Goal: Task Accomplishment & Management: Use online tool/utility

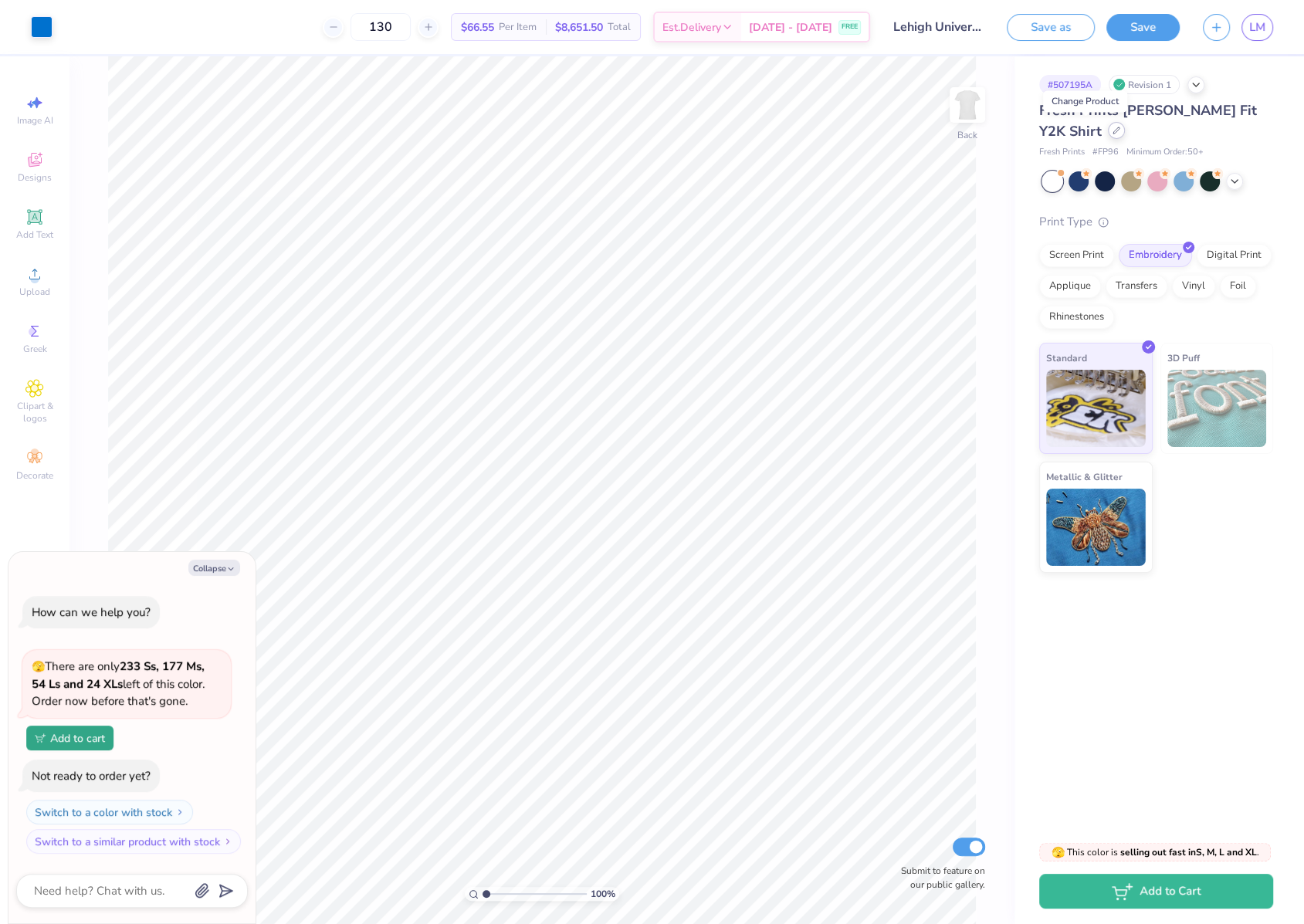
click at [1108, 138] on div at bounding box center [1116, 130] width 17 height 17
type textarea "x"
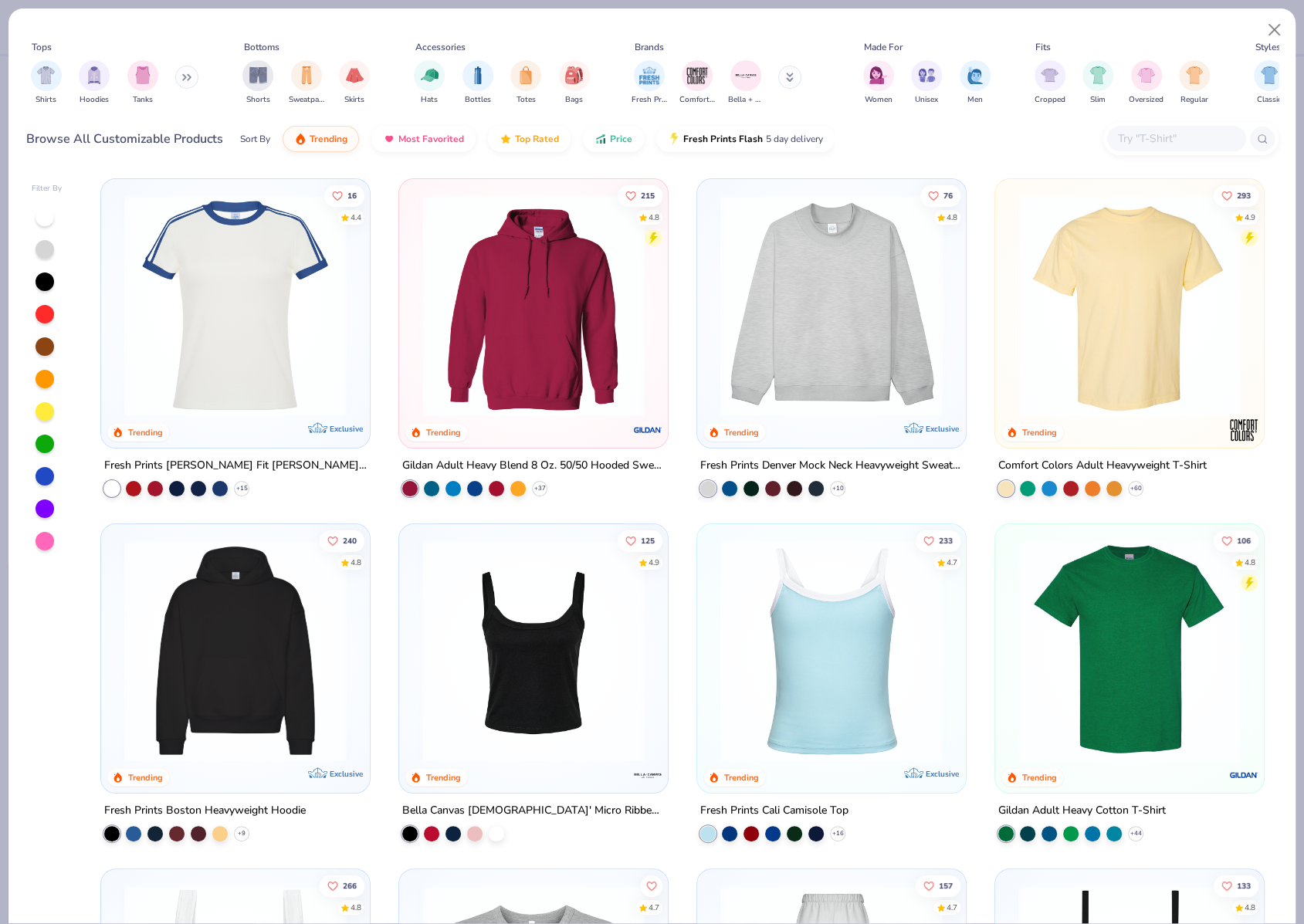
click at [1137, 135] on input "text" at bounding box center [1176, 139] width 119 height 18
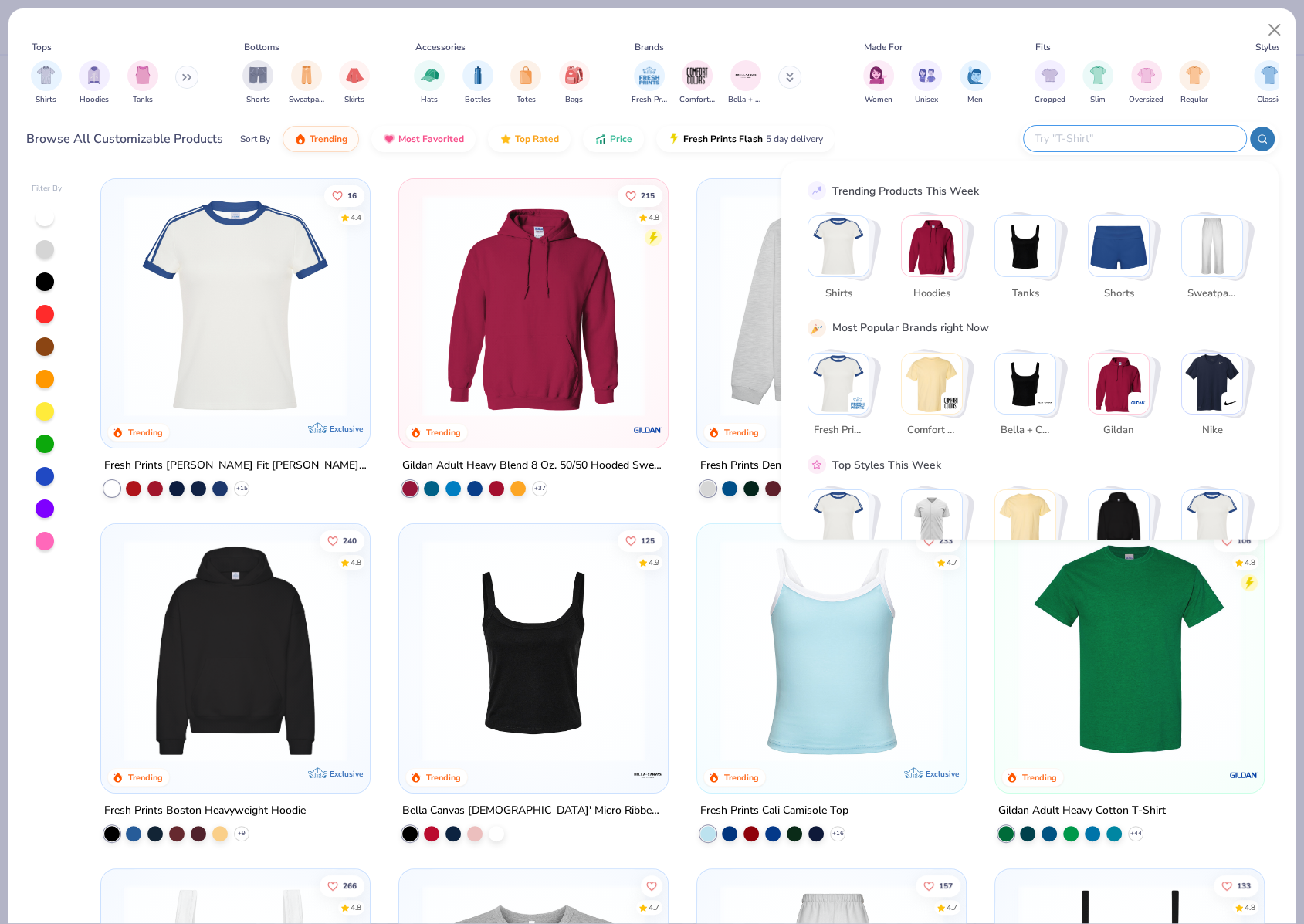
paste input "[PERSON_NAME] + Canvas [DEMOGRAPHIC_DATA]' The Favorite T-Shirt"
type input "[PERSON_NAME] + Canvas [DEMOGRAPHIC_DATA]' The Favorite T-Shirt"
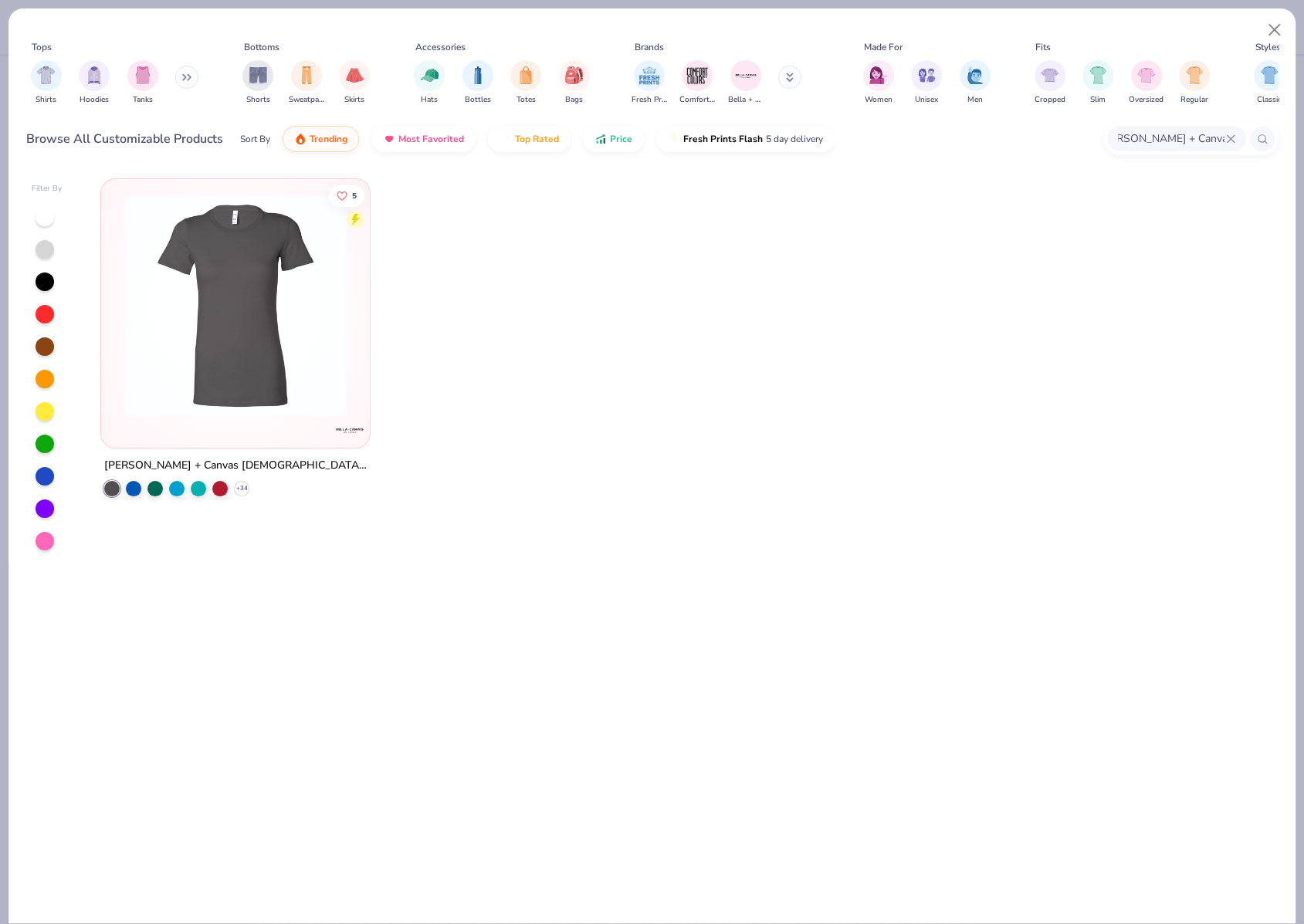
scroll to position [0, 0]
click at [204, 303] on img at bounding box center [235, 305] width 238 height 222
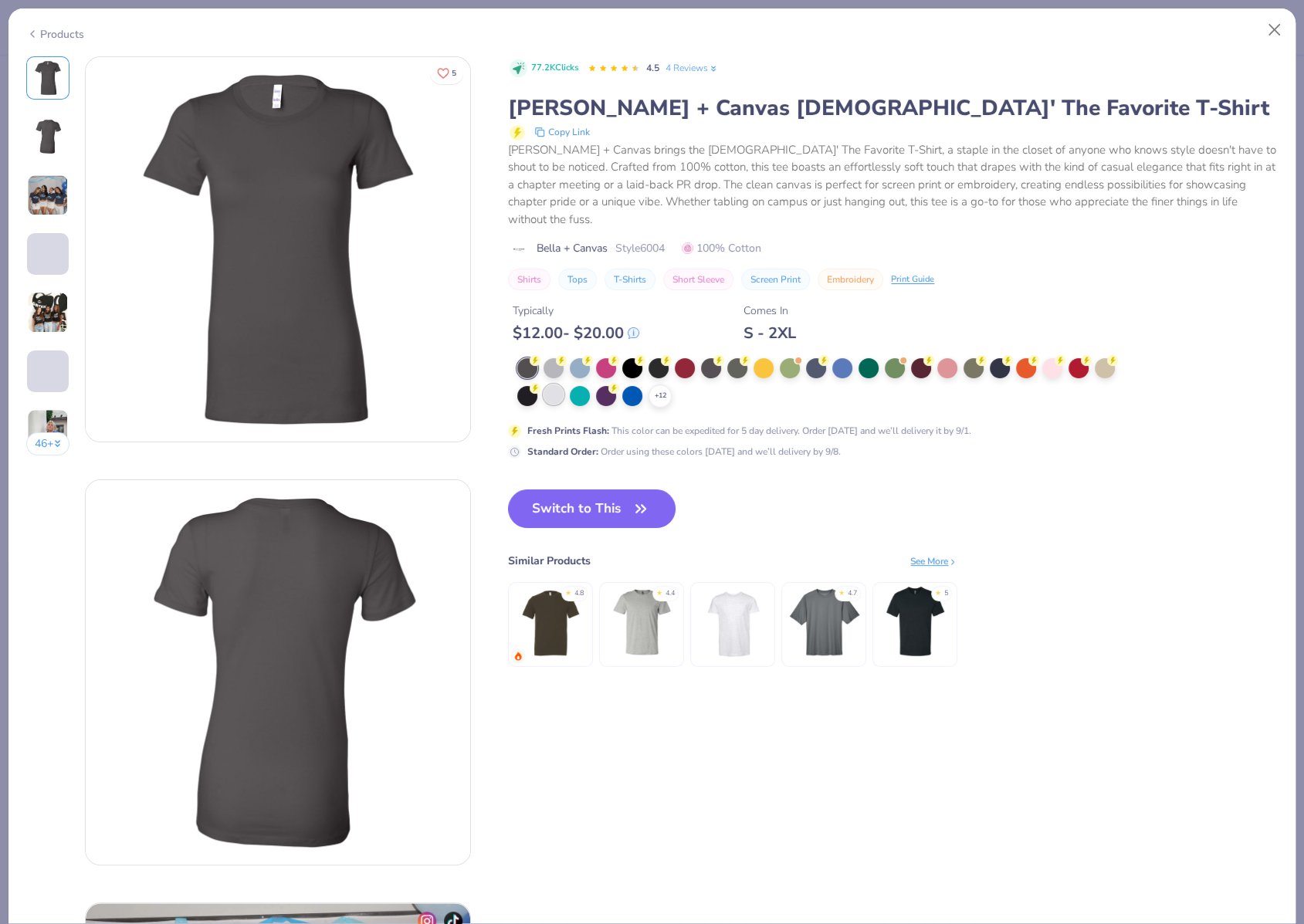
click at [549, 384] on div at bounding box center [553, 394] width 20 height 20
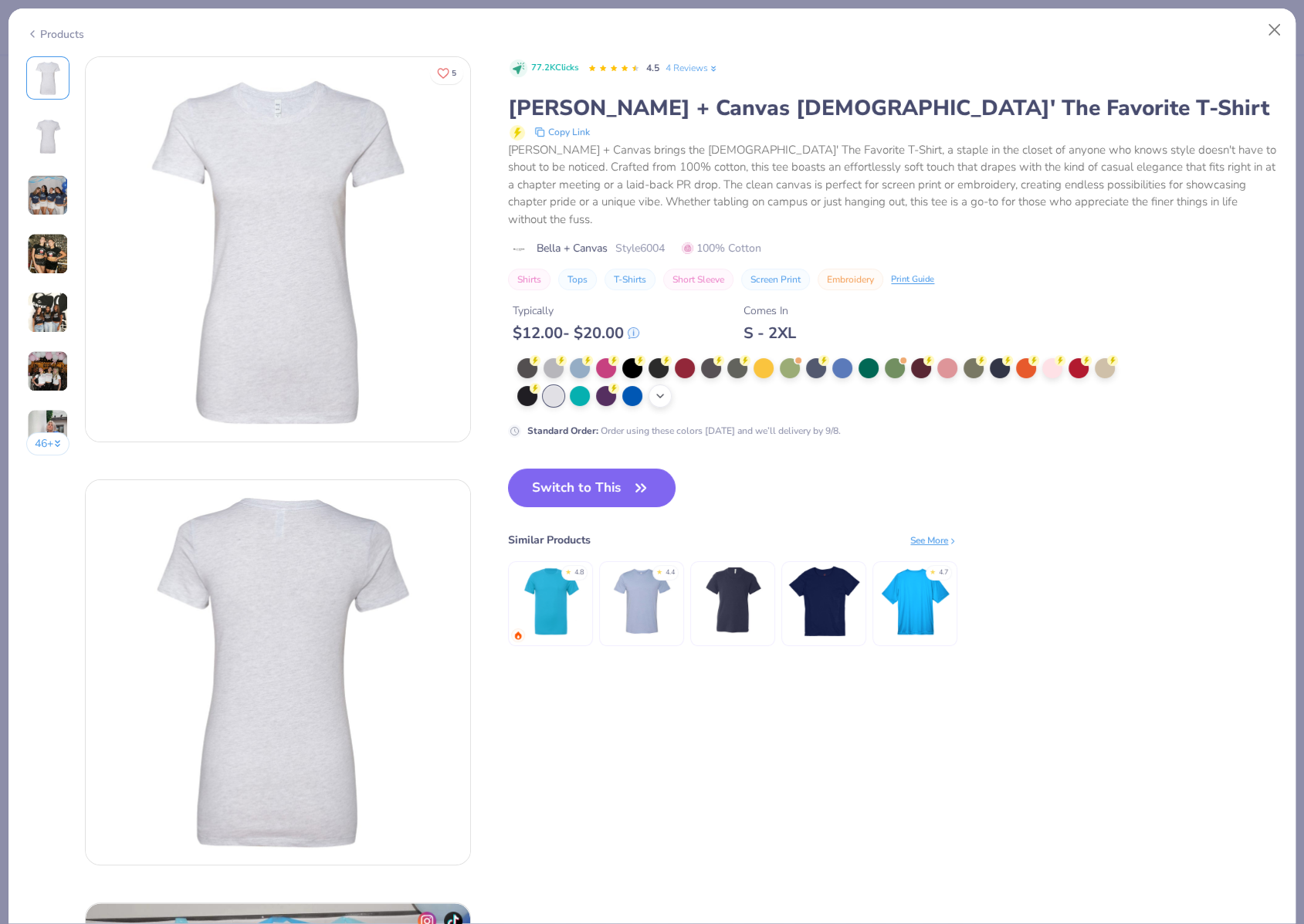
click at [659, 394] on polyline at bounding box center [660, 395] width 6 height 3
click at [659, 384] on div at bounding box center [658, 394] width 20 height 20
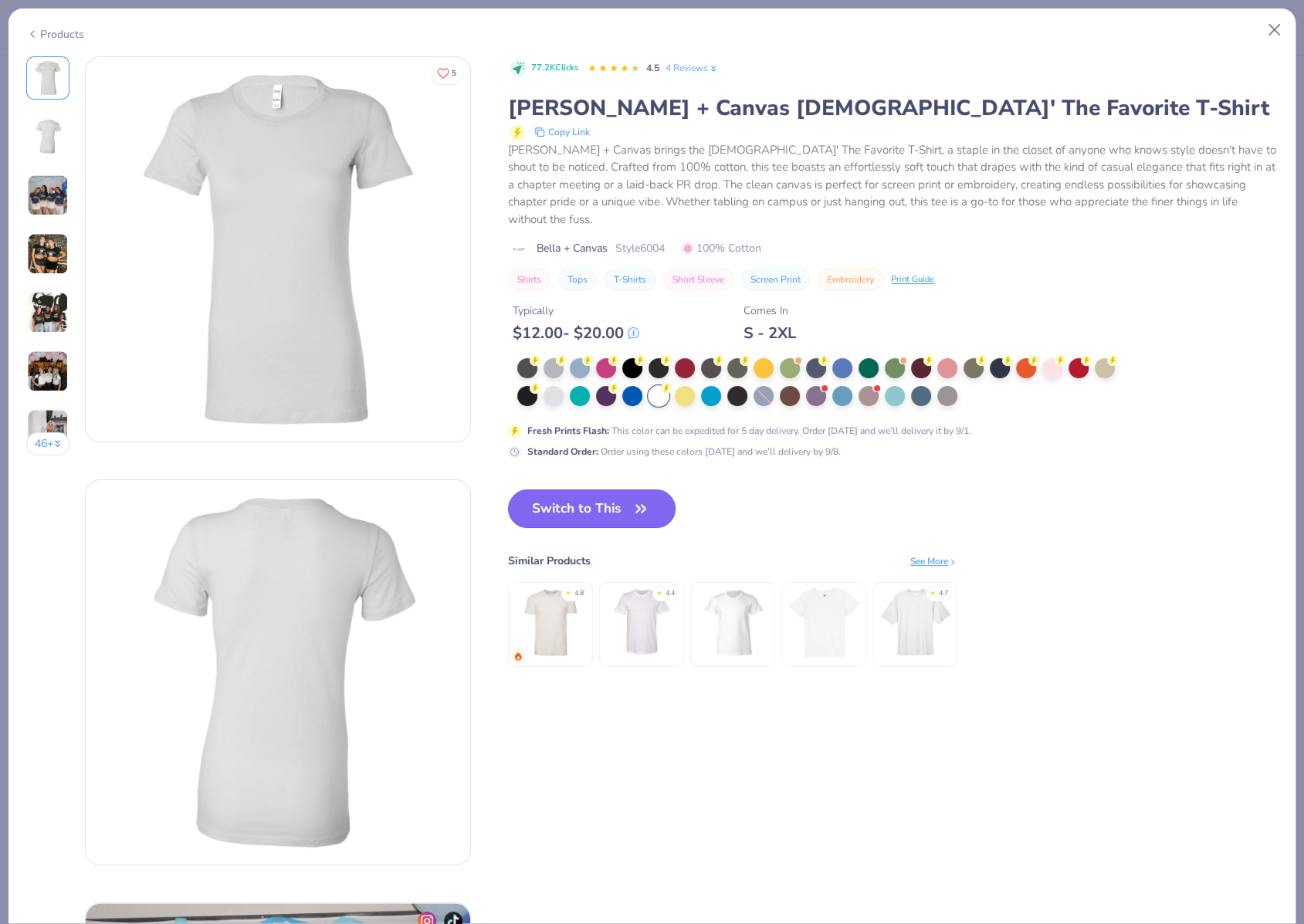
click at [596, 490] on button "Switch to This" at bounding box center [592, 509] width 168 height 39
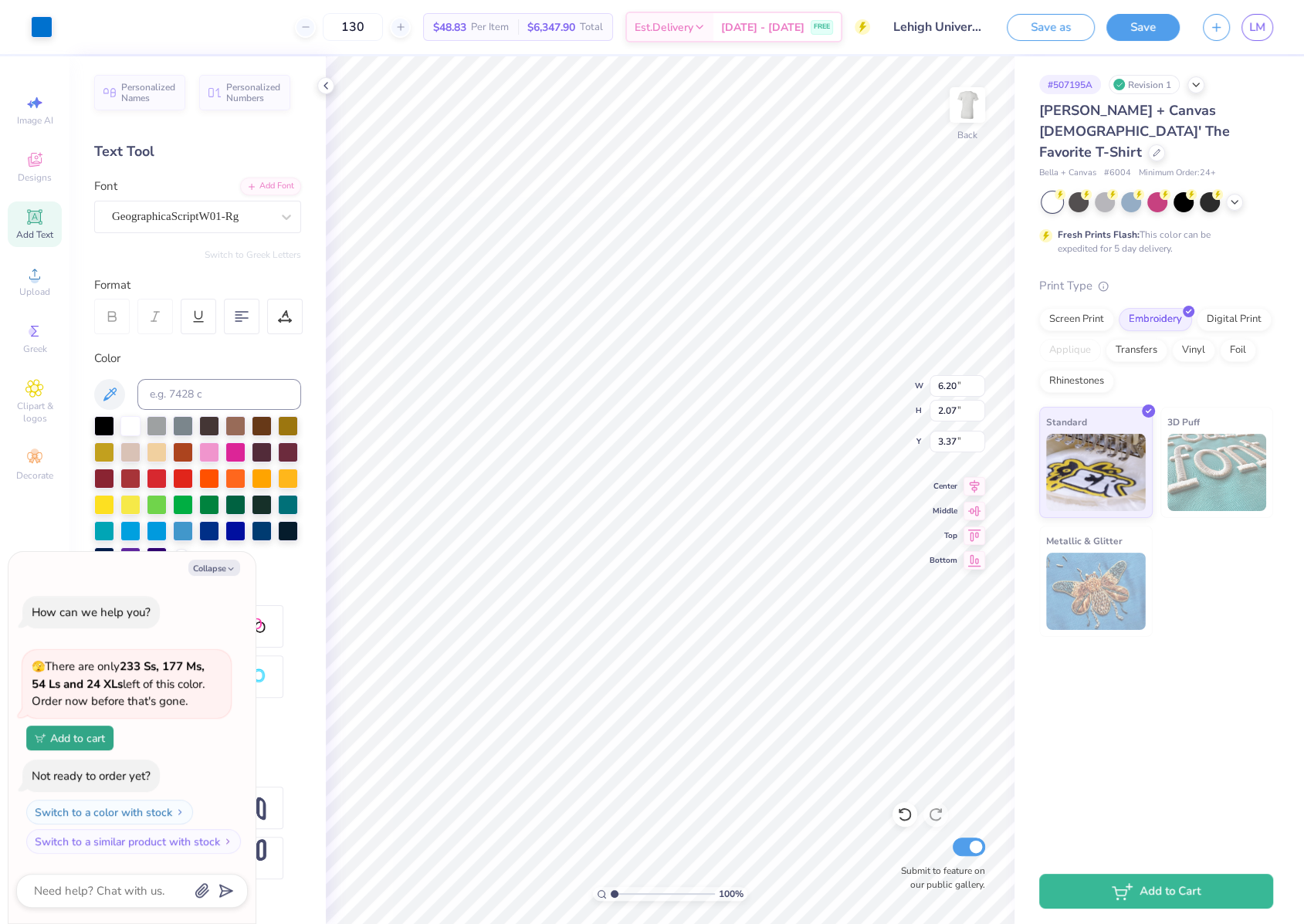
type textarea "x"
type input "7.66"
type input "2.57"
type input "2.88"
type textarea "x"
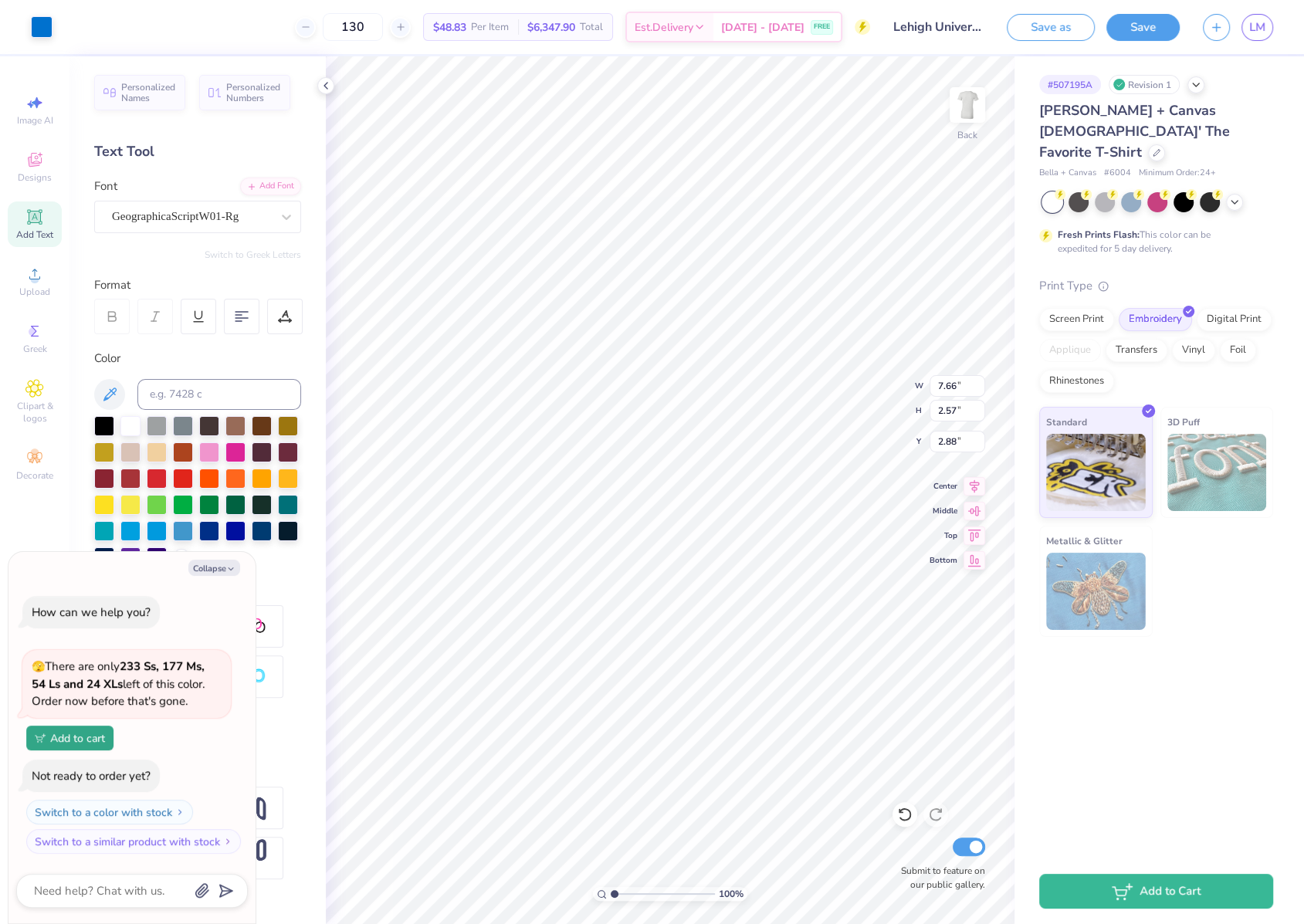
type input "3.00"
type textarea "x"
type input "5.57"
click at [907, 819] on icon at bounding box center [905, 815] width 16 height 16
click at [908, 819] on icon at bounding box center [905, 815] width 16 height 16
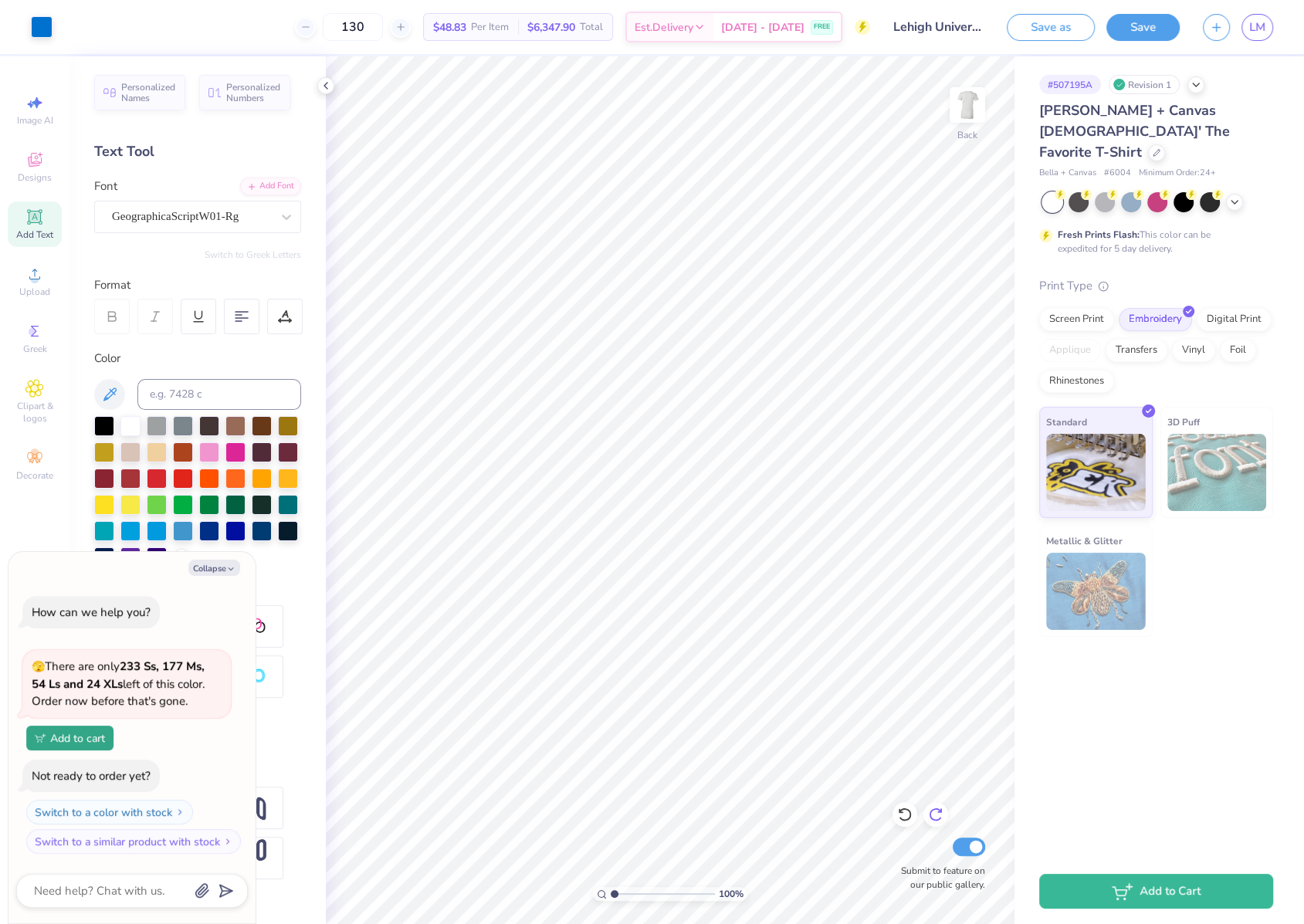
click at [938, 804] on div at bounding box center [935, 814] width 24 height 24
click at [939, 805] on div at bounding box center [935, 814] width 24 height 24
click at [940, 807] on div at bounding box center [935, 814] width 24 height 24
type textarea "x"
type input "18.48"
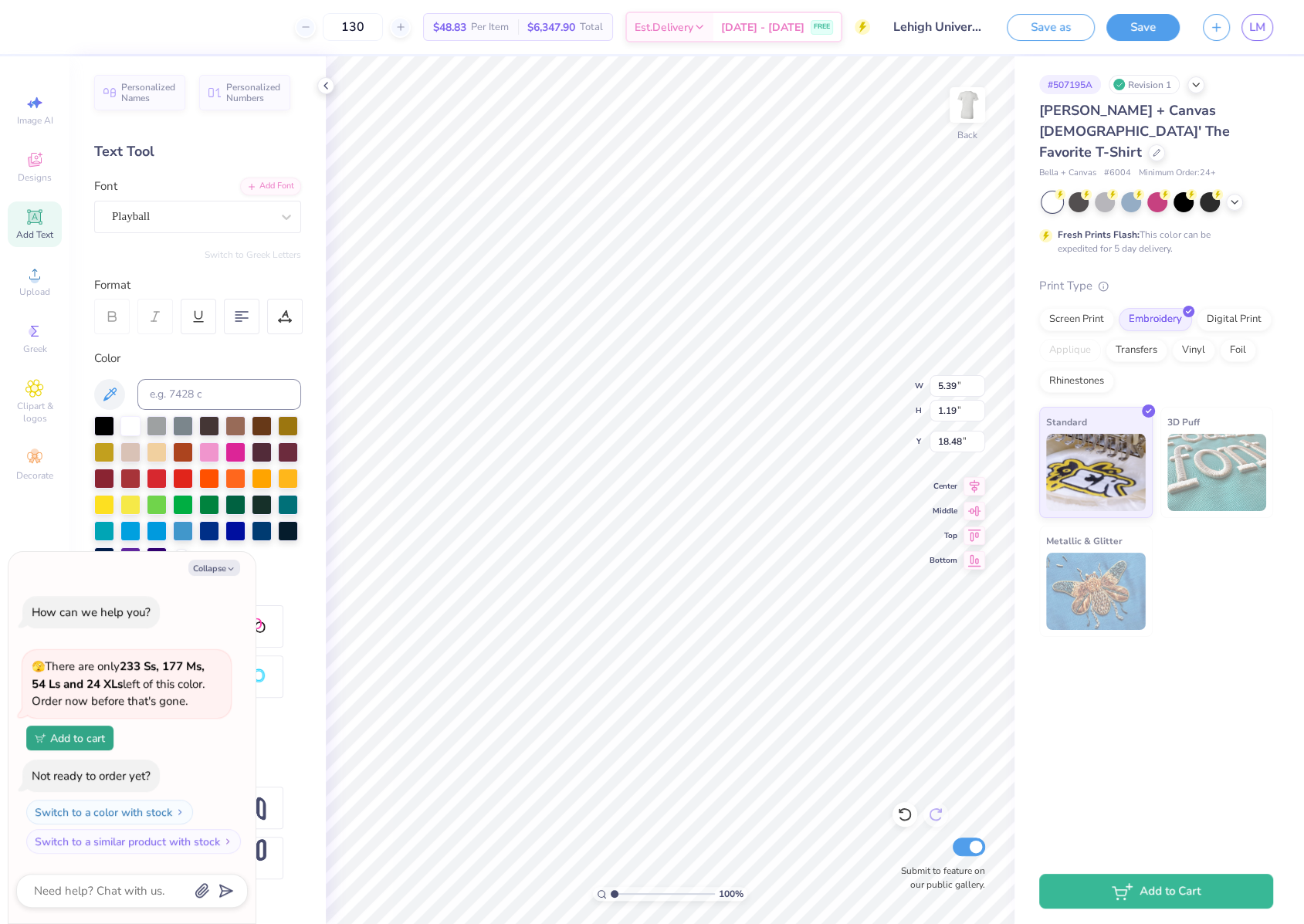
type textarea "x"
type input "5.40"
type input "1.21"
type input "16.65"
type textarea "x"
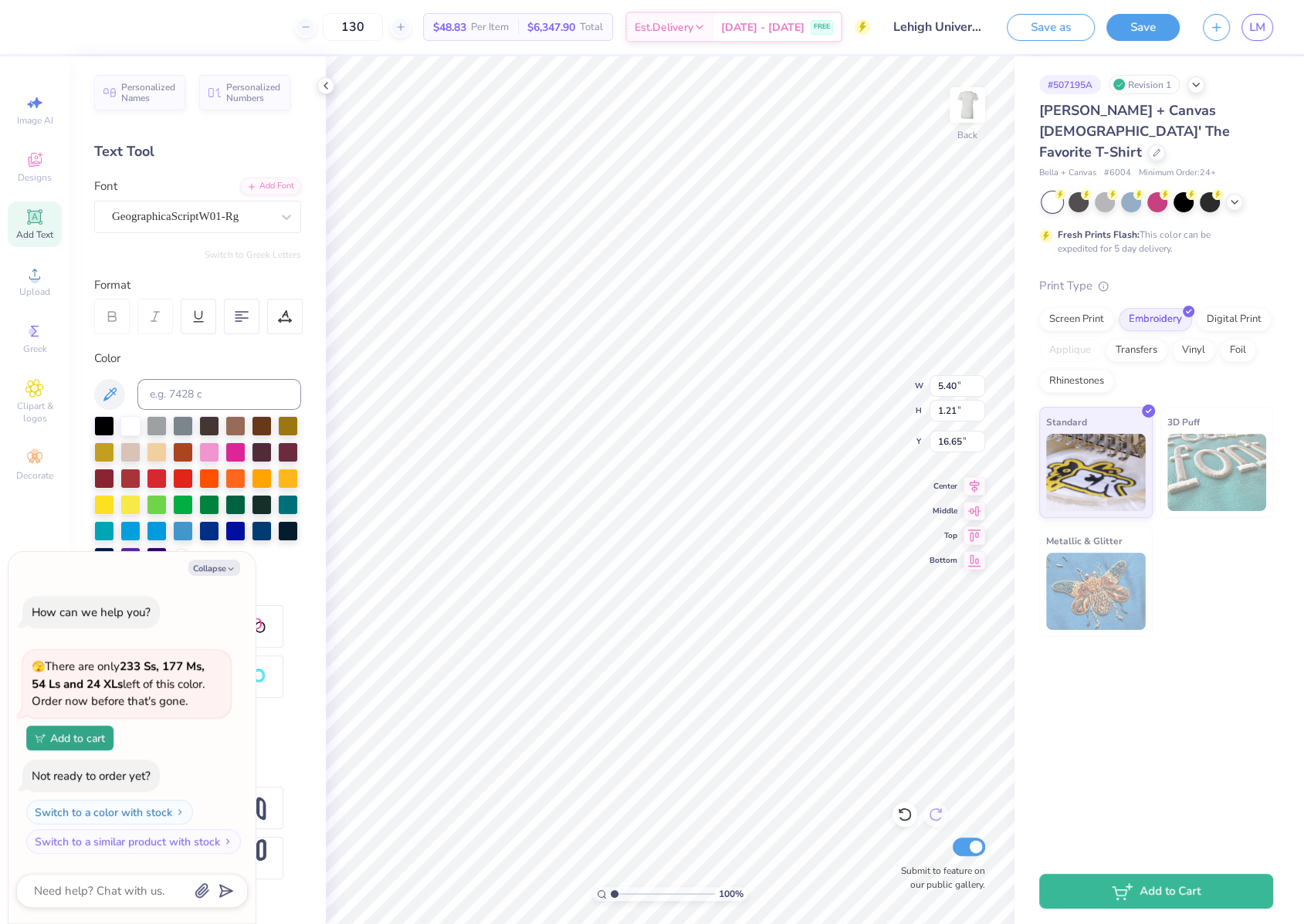
type input "5.70"
type textarea "x"
type input "6.19"
type input "1.39"
type textarea "x"
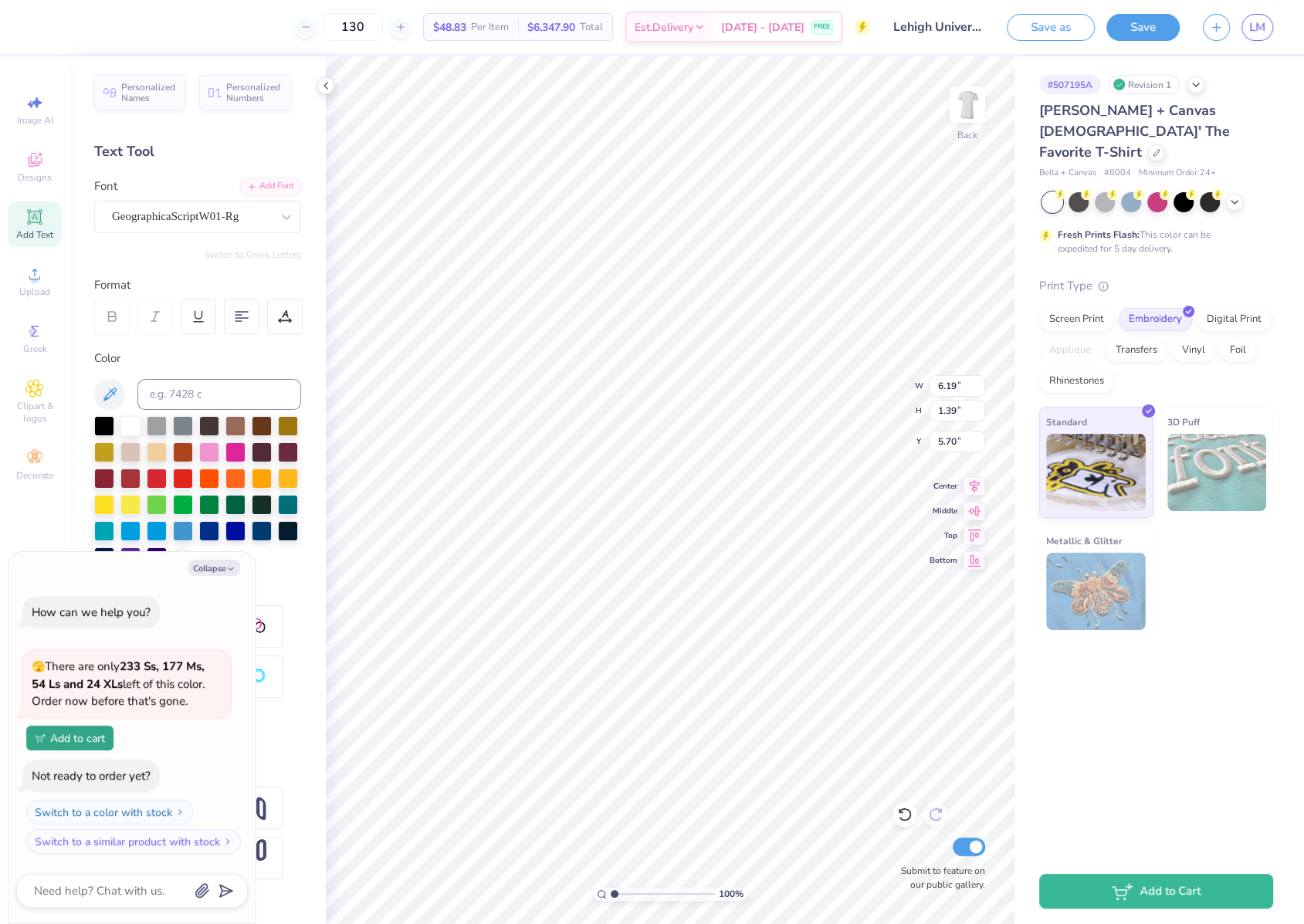
type input "5.71"
type textarea "x"
type input "5.57"
click at [904, 815] on icon at bounding box center [905, 815] width 16 height 16
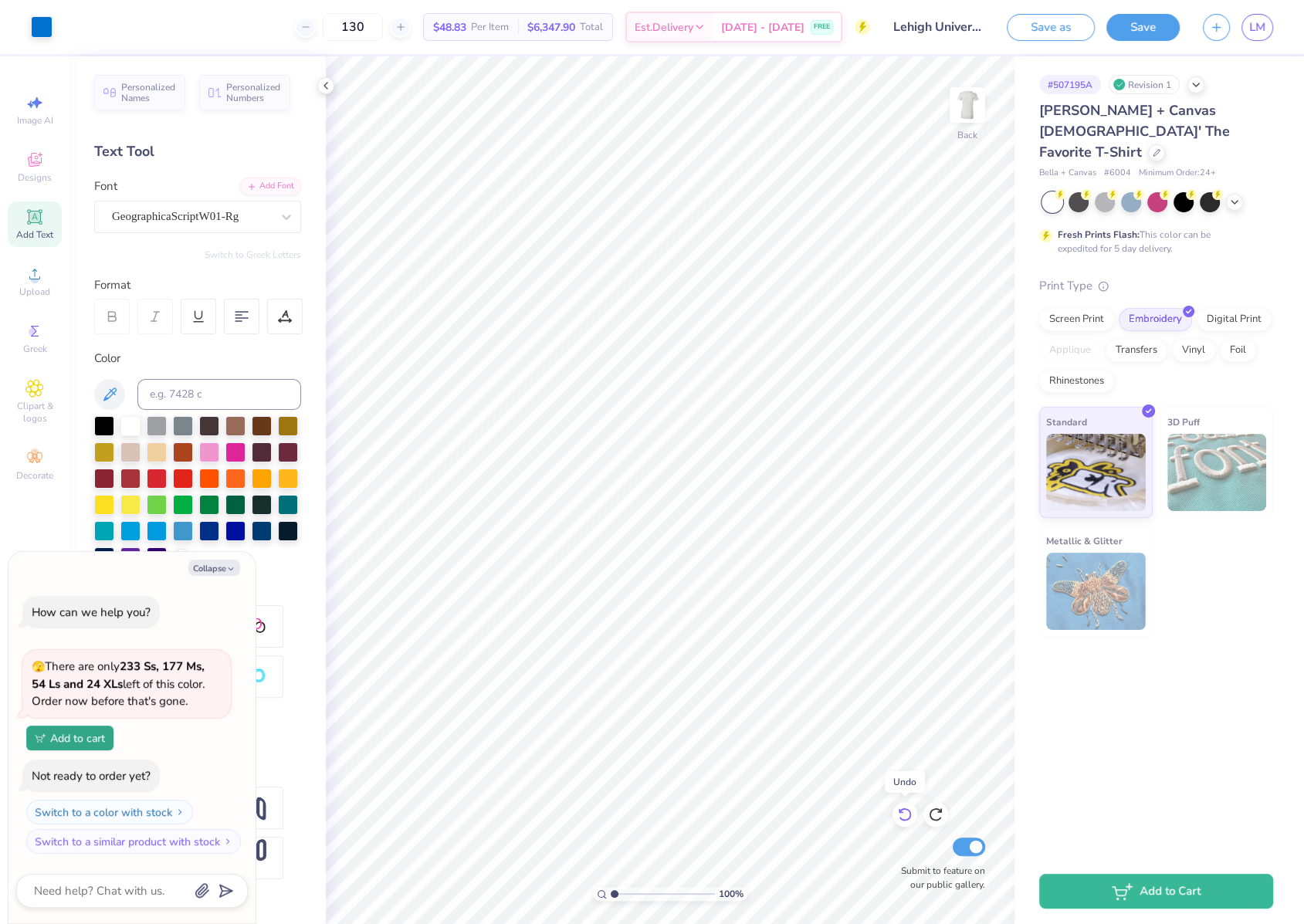
click at [904, 815] on icon at bounding box center [905, 815] width 16 height 16
click at [38, 24] on div at bounding box center [42, 25] width 21 height 21
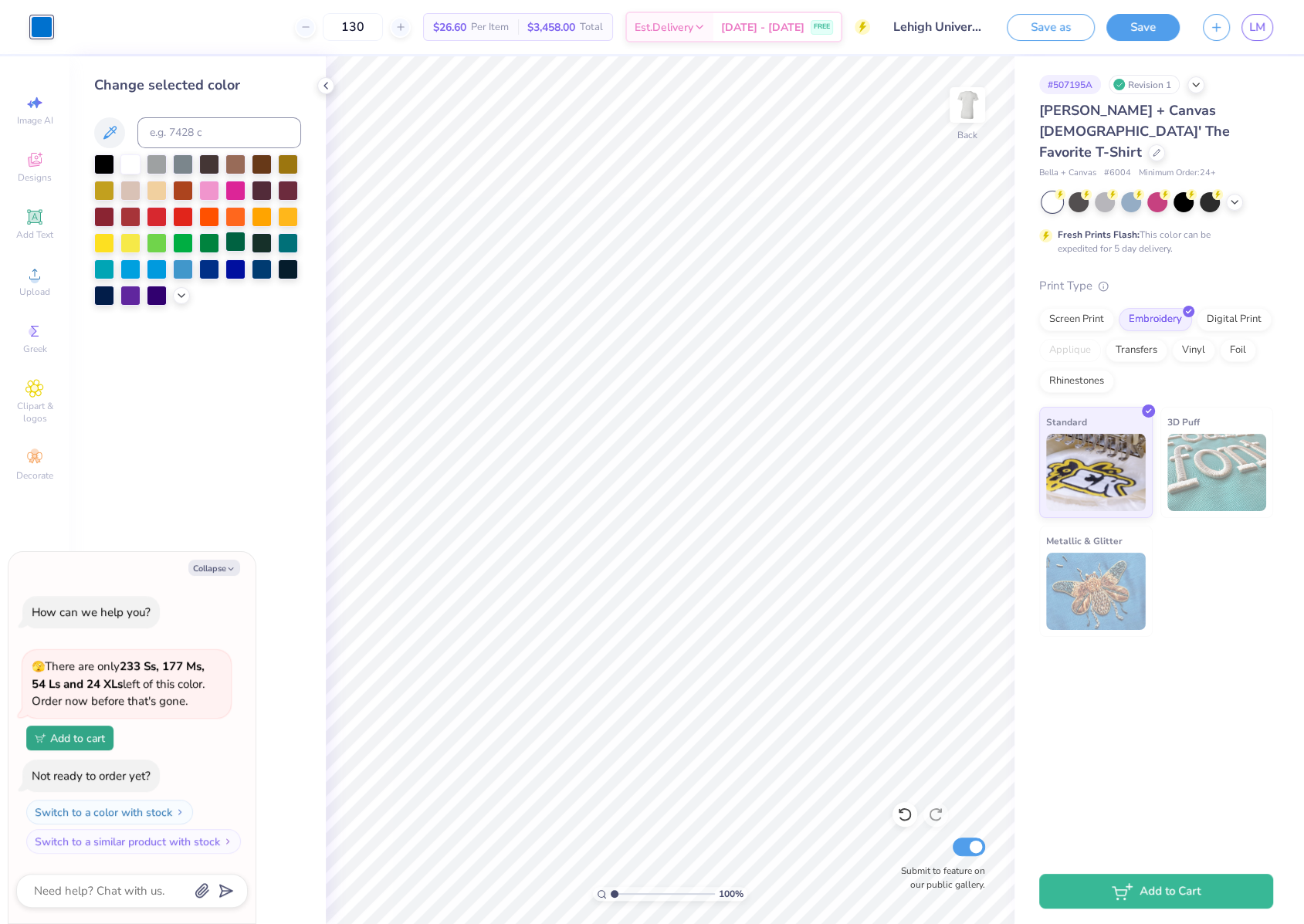
click at [232, 236] on div at bounding box center [235, 241] width 20 height 20
click at [238, 239] on div at bounding box center [235, 241] width 20 height 20
click at [265, 242] on div at bounding box center [262, 241] width 20 height 20
click at [231, 245] on div at bounding box center [235, 241] width 20 height 20
click at [120, 129] on button at bounding box center [110, 133] width 31 height 31
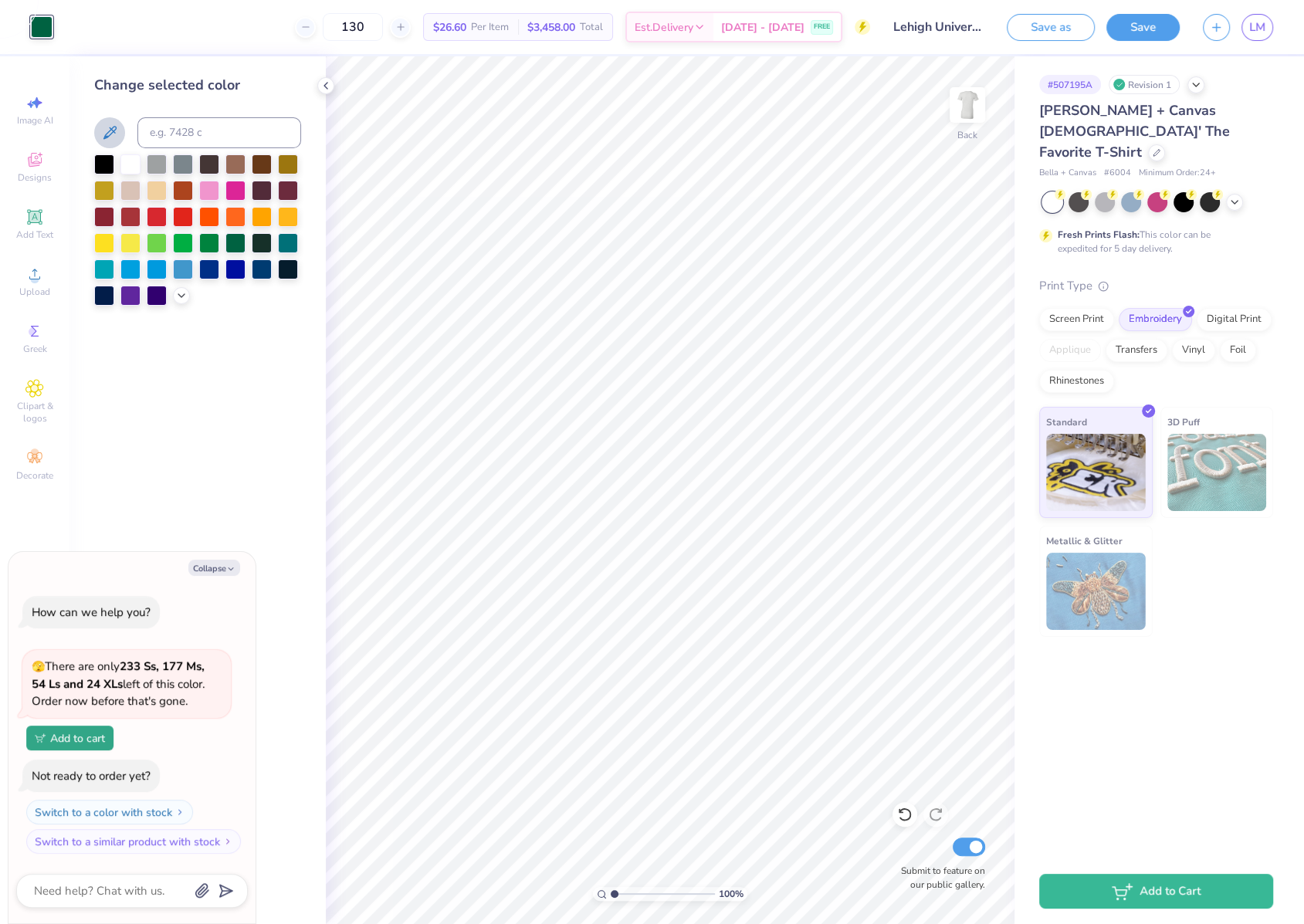
click at [109, 136] on icon at bounding box center [109, 133] width 19 height 19
click at [181, 296] on polyline at bounding box center [182, 294] width 6 height 3
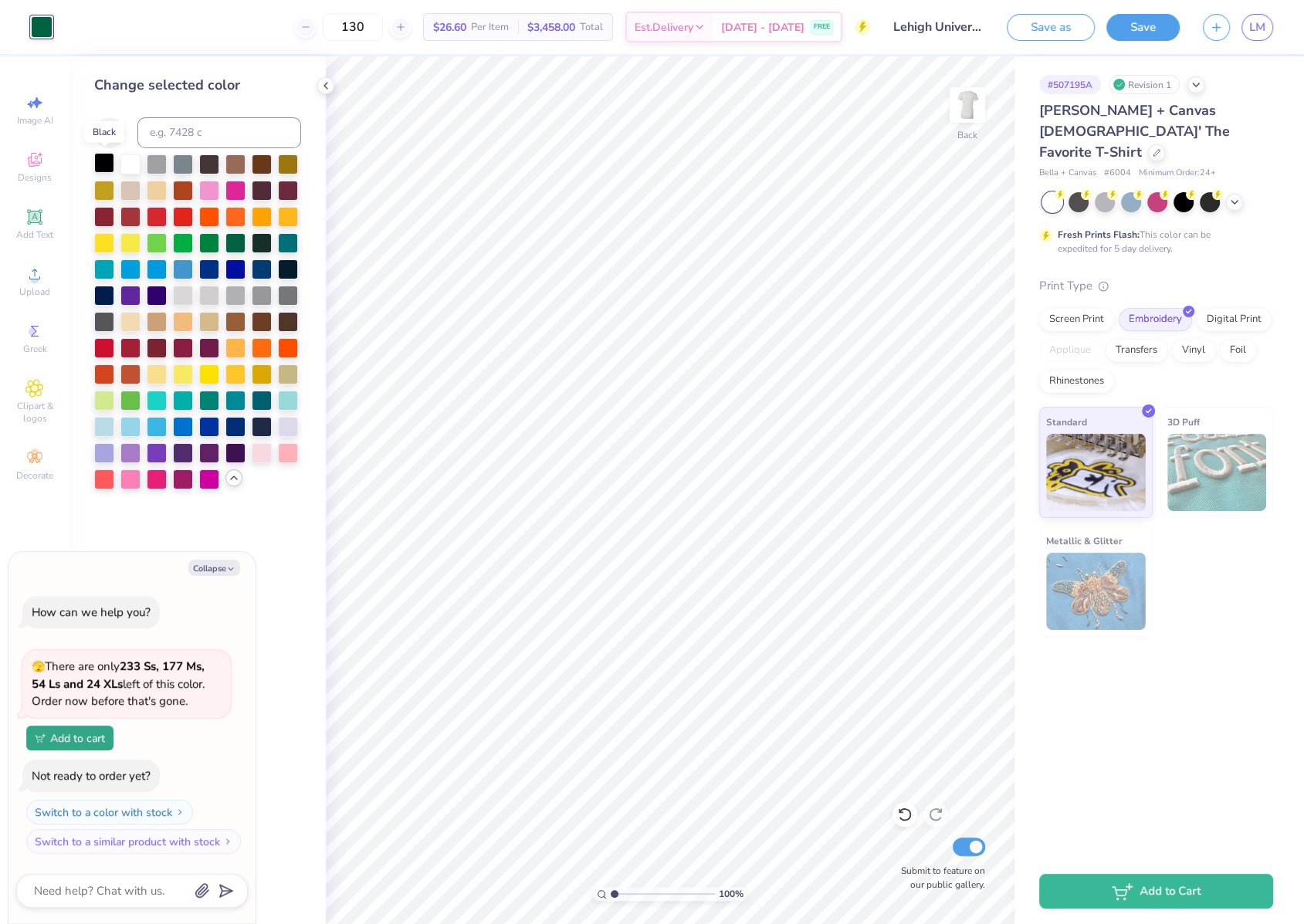
click at [105, 161] on div at bounding box center [104, 163] width 20 height 20
click at [183, 421] on div at bounding box center [183, 425] width 20 height 20
click at [1068, 305] on div "Screen Print" at bounding box center [1077, 317] width 75 height 23
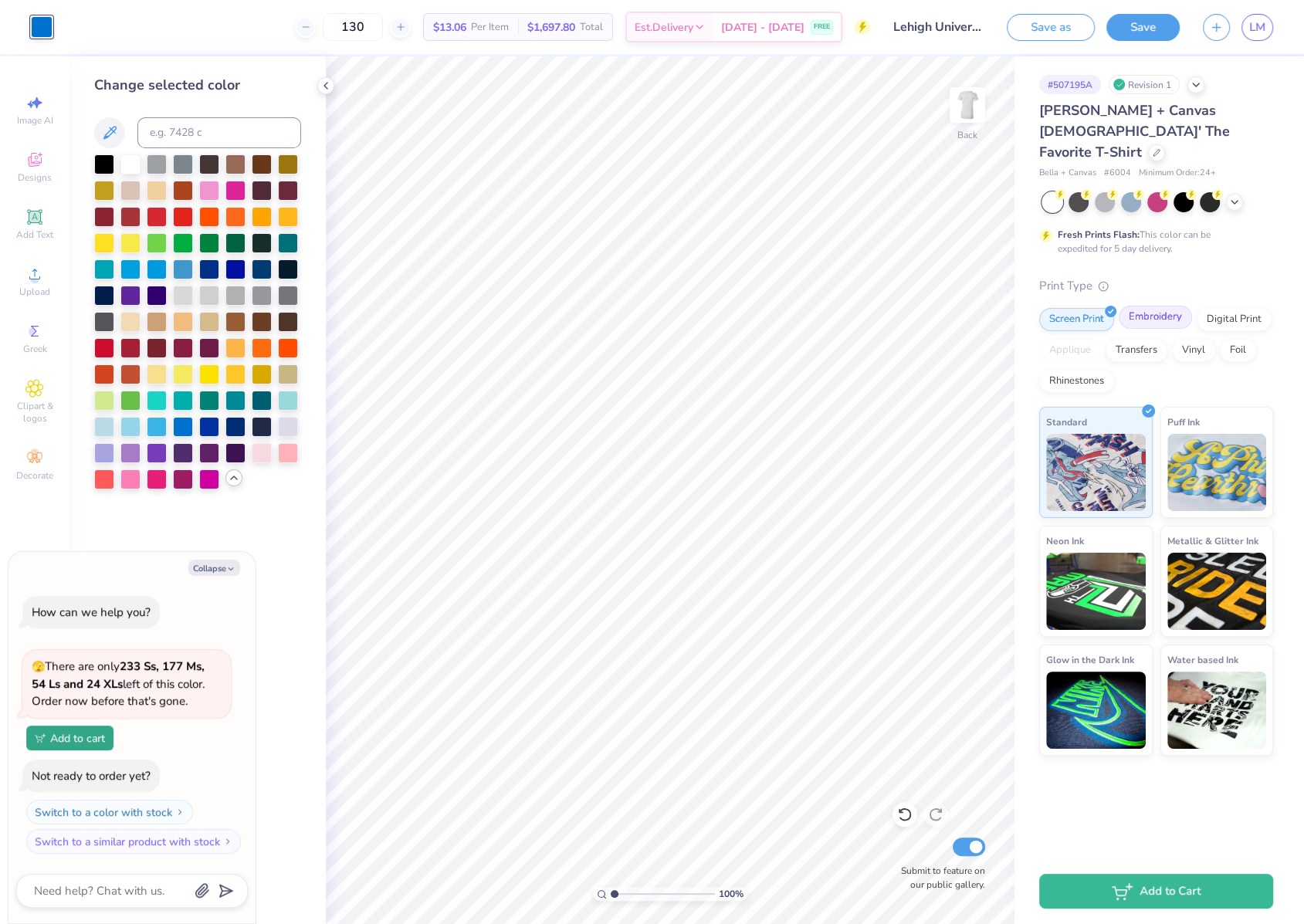
click at [1144, 305] on div "Embroidery" at bounding box center [1155, 317] width 73 height 23
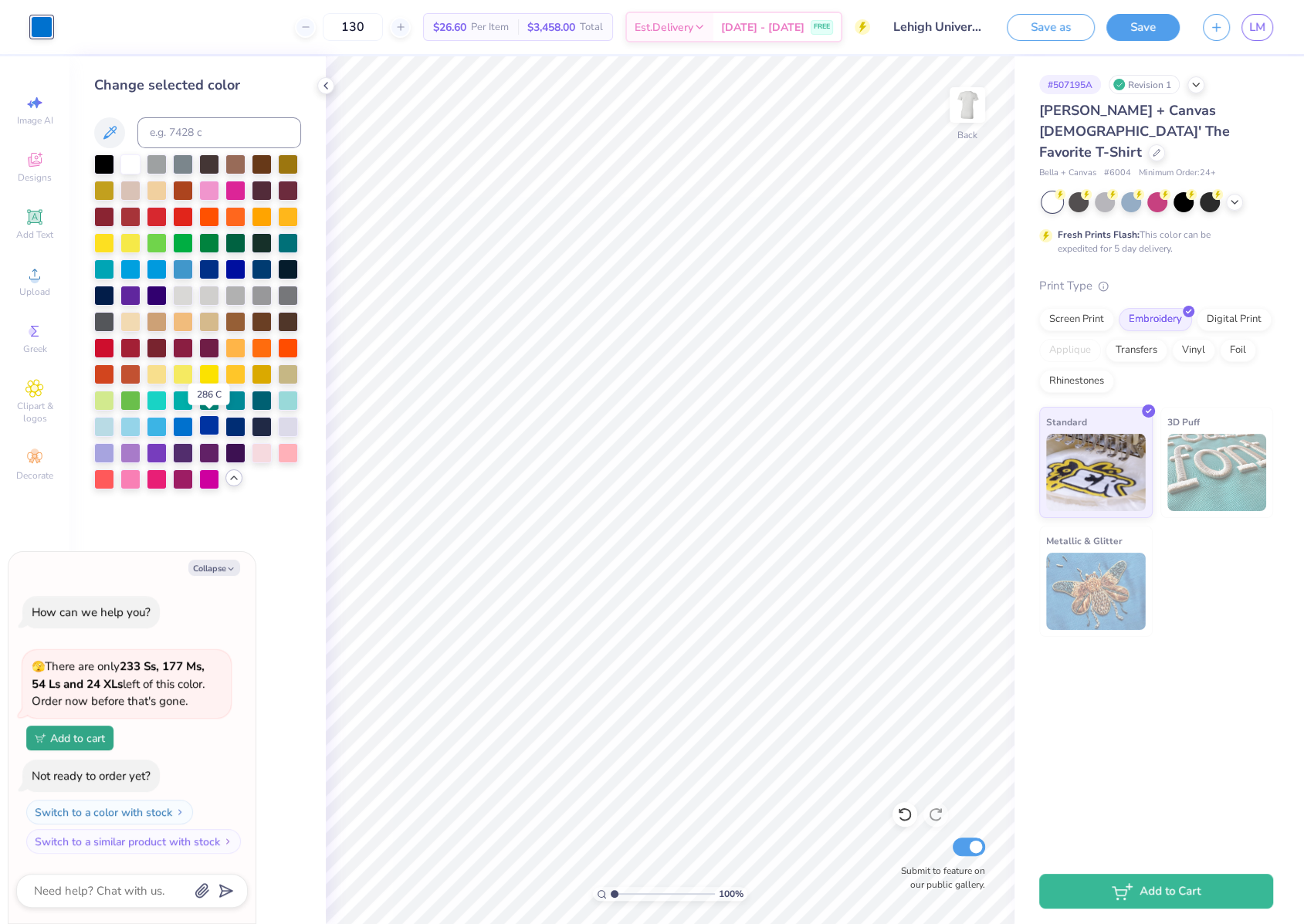
click at [205, 421] on div at bounding box center [209, 425] width 20 height 20
click at [235, 426] on div at bounding box center [235, 425] width 20 height 20
click at [1092, 305] on div "Screen Print" at bounding box center [1077, 317] width 75 height 23
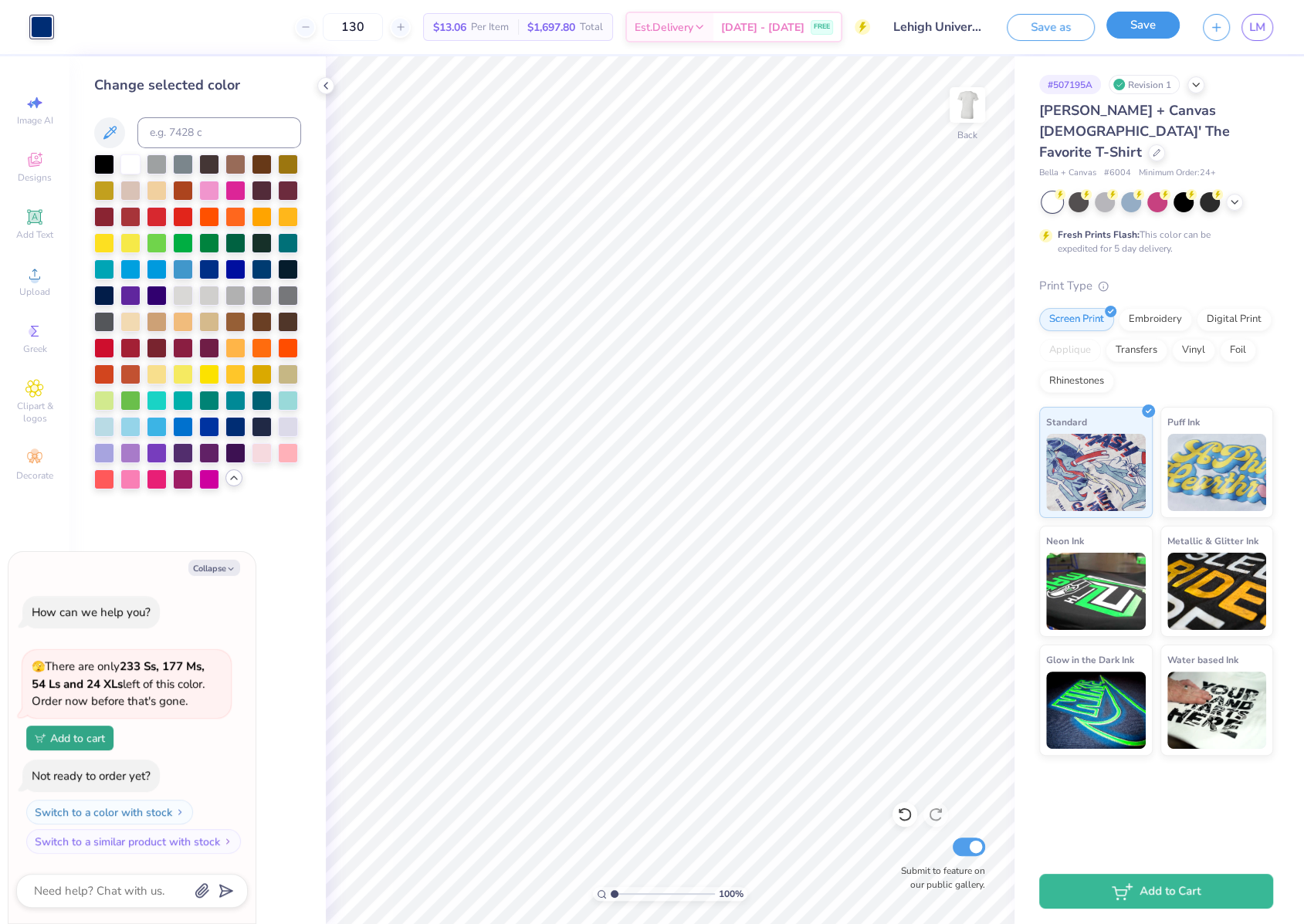
click at [1136, 36] on button "Save" at bounding box center [1143, 25] width 73 height 27
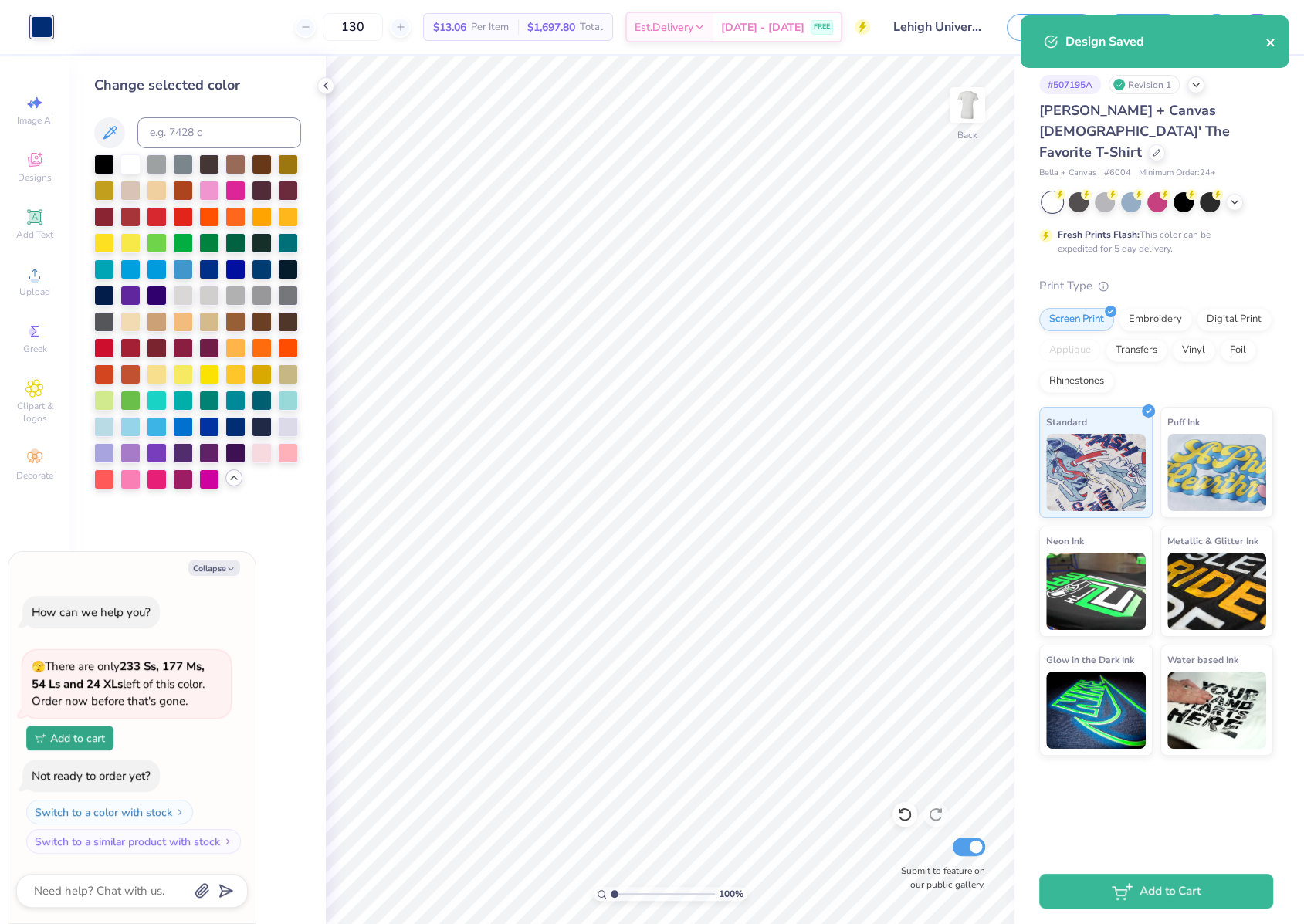
click at [1269, 49] on button "close" at bounding box center [1271, 41] width 11 height 19
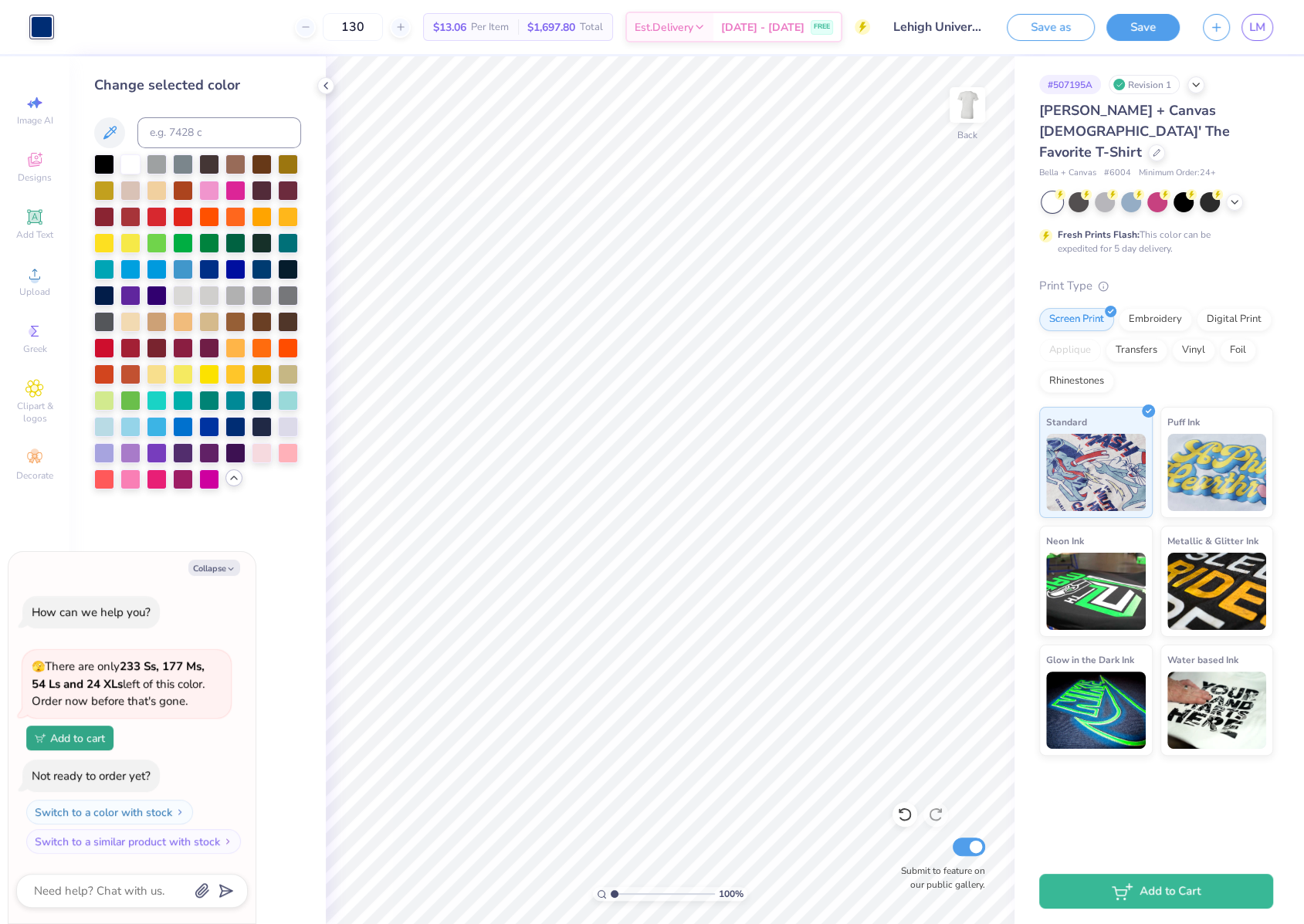
click at [1263, 25] on div "Design Saved" at bounding box center [1155, 48] width 274 height 70
click at [1257, 25] on span "LM" at bounding box center [1257, 27] width 17 height 18
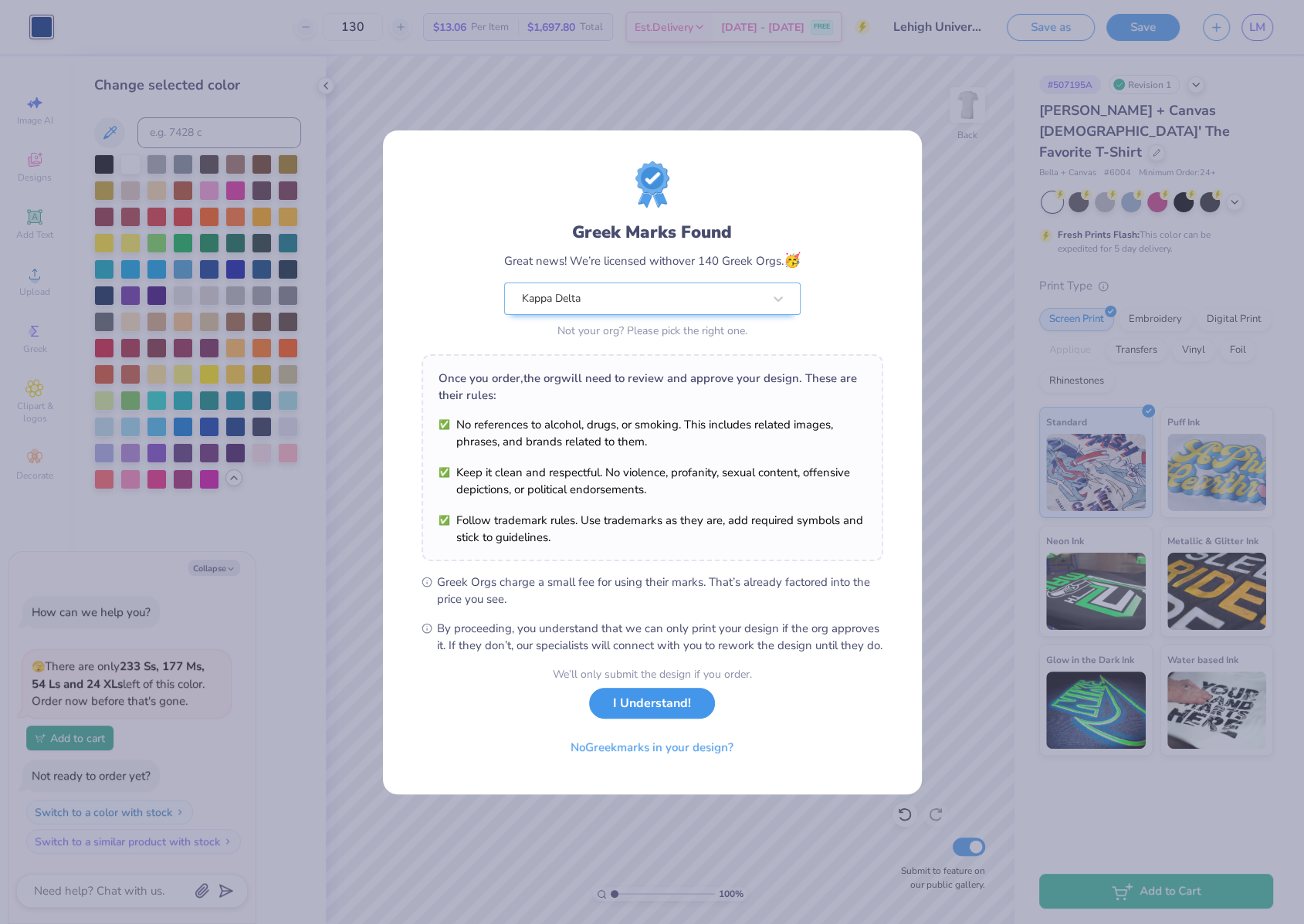
click at [630, 719] on button "I Understand!" at bounding box center [652, 703] width 126 height 31
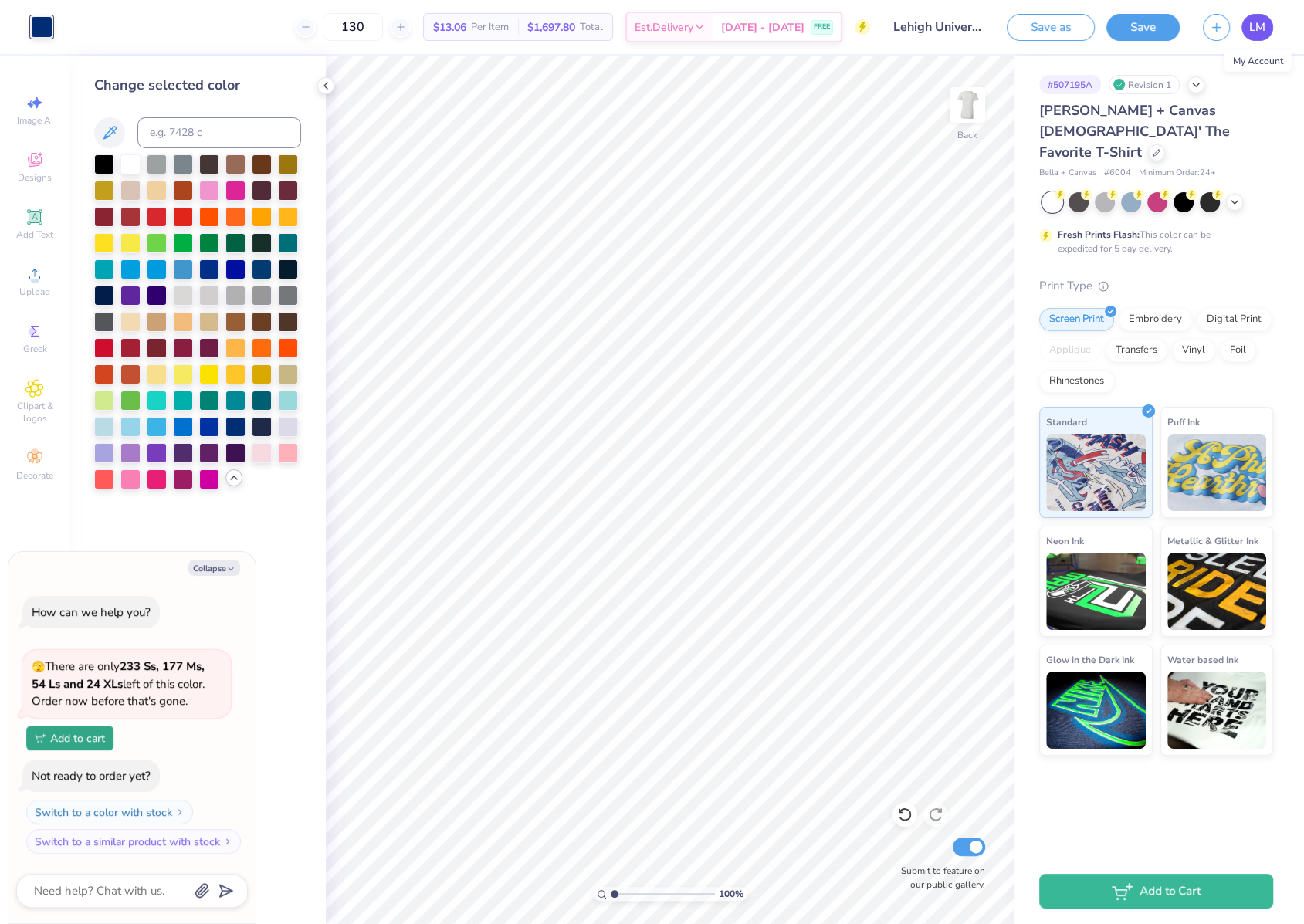
click at [1250, 20] on span "LM" at bounding box center [1257, 27] width 17 height 18
type textarea "x"
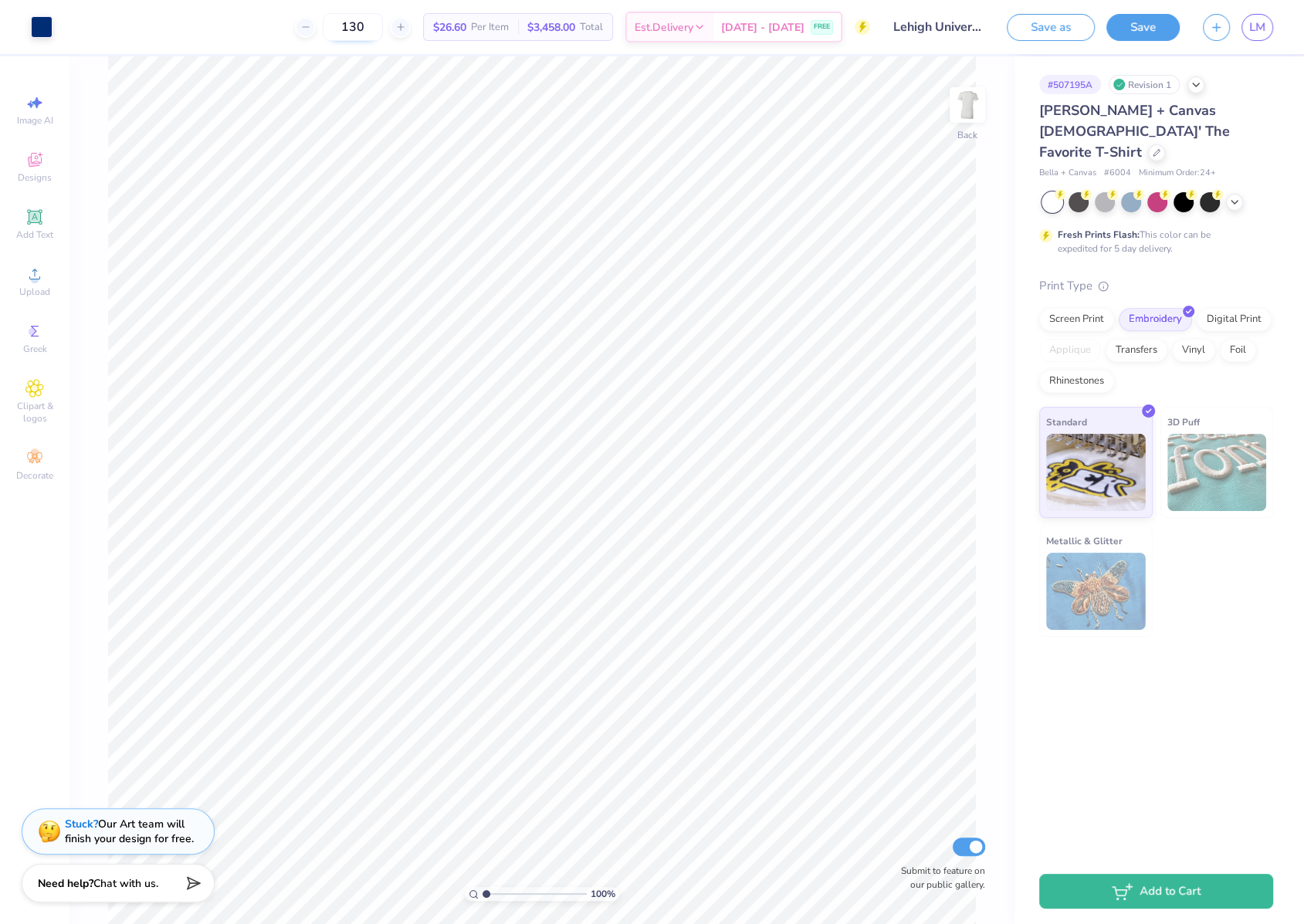
click at [383, 31] on input "130" at bounding box center [353, 26] width 61 height 27
click at [383, 24] on input "85" at bounding box center [353, 26] width 61 height 27
type input "95"
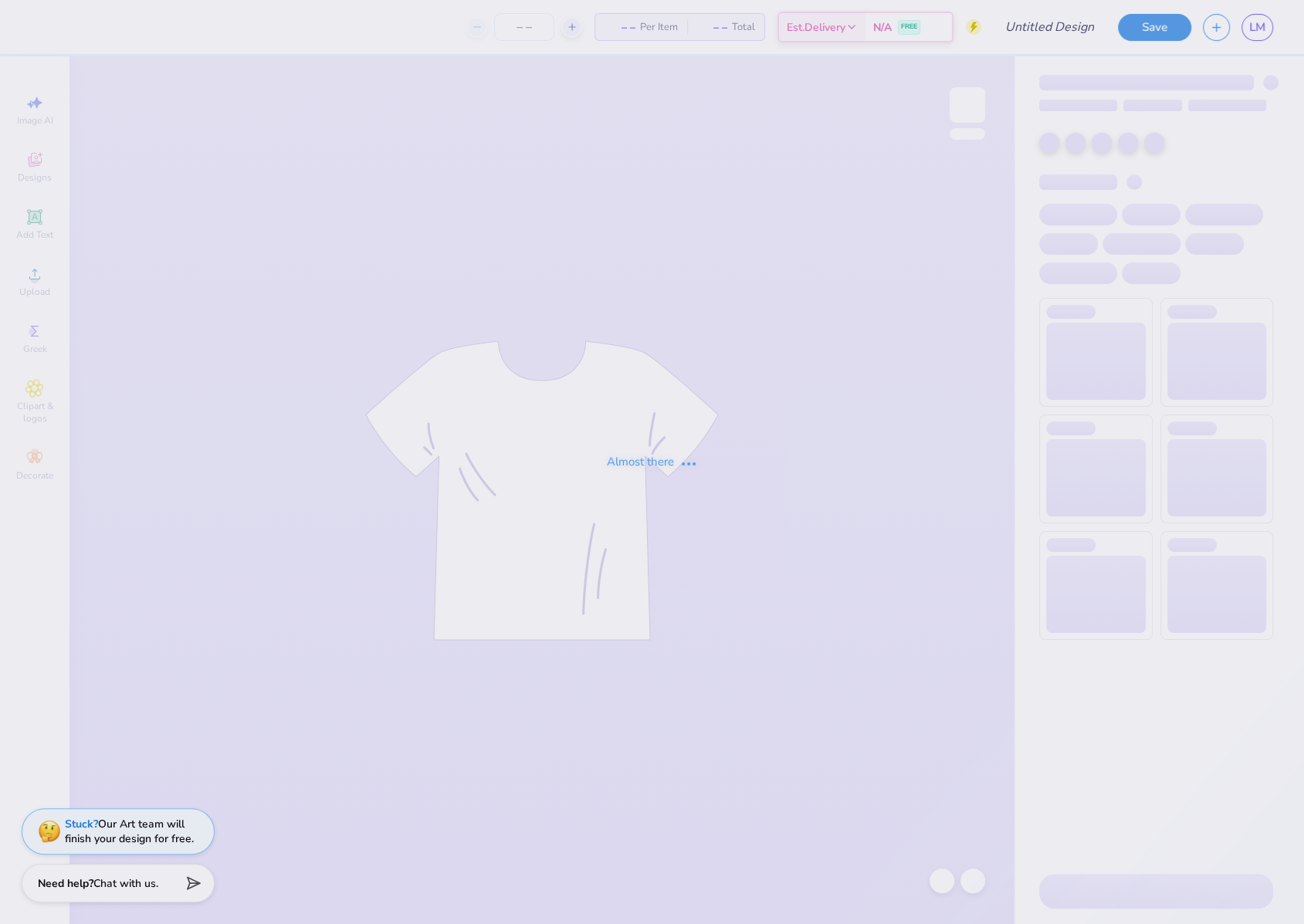
type input "Lehigh University : [PERSON_NAME]"
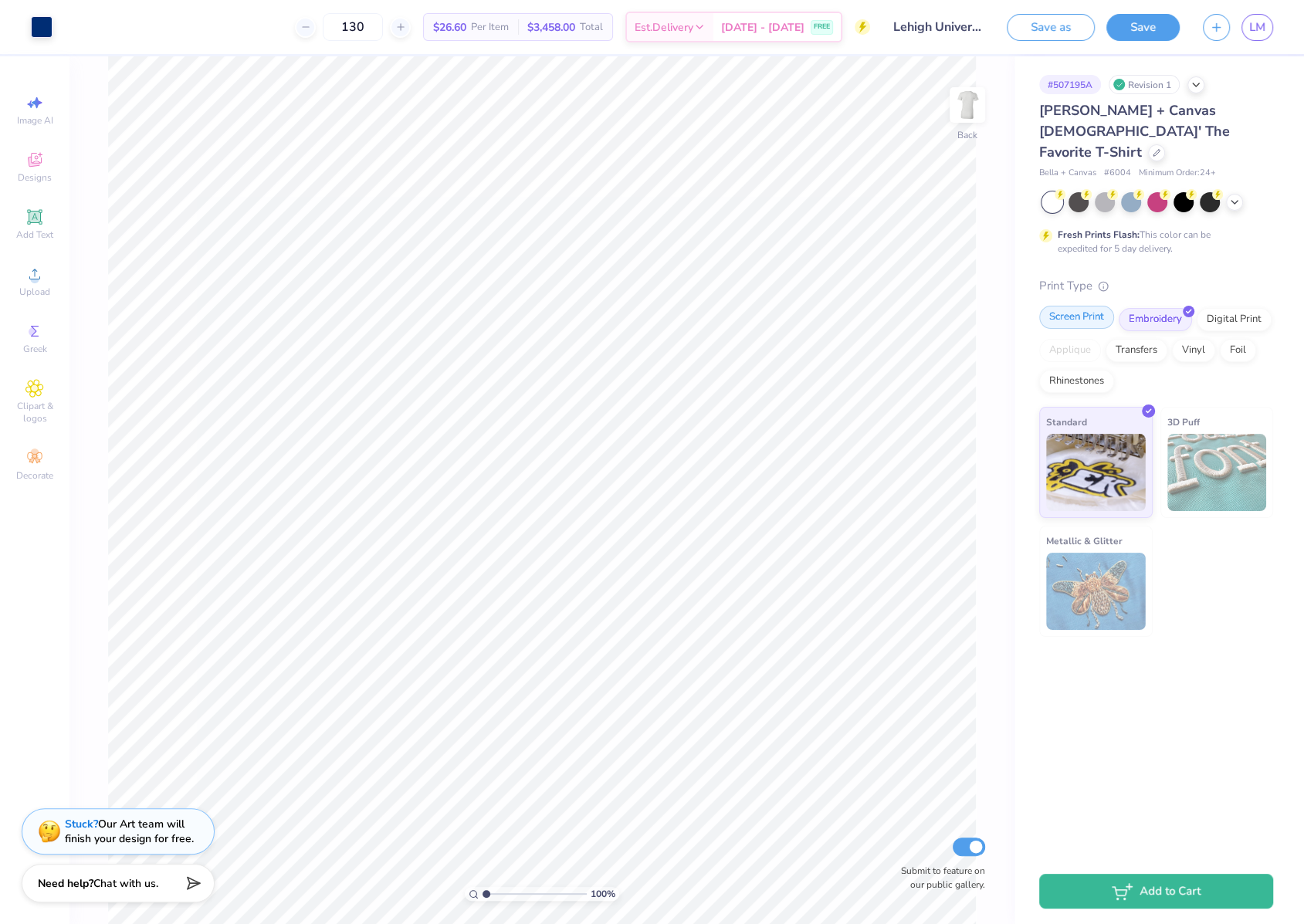
click at [1082, 305] on div "Screen Print" at bounding box center [1077, 317] width 75 height 23
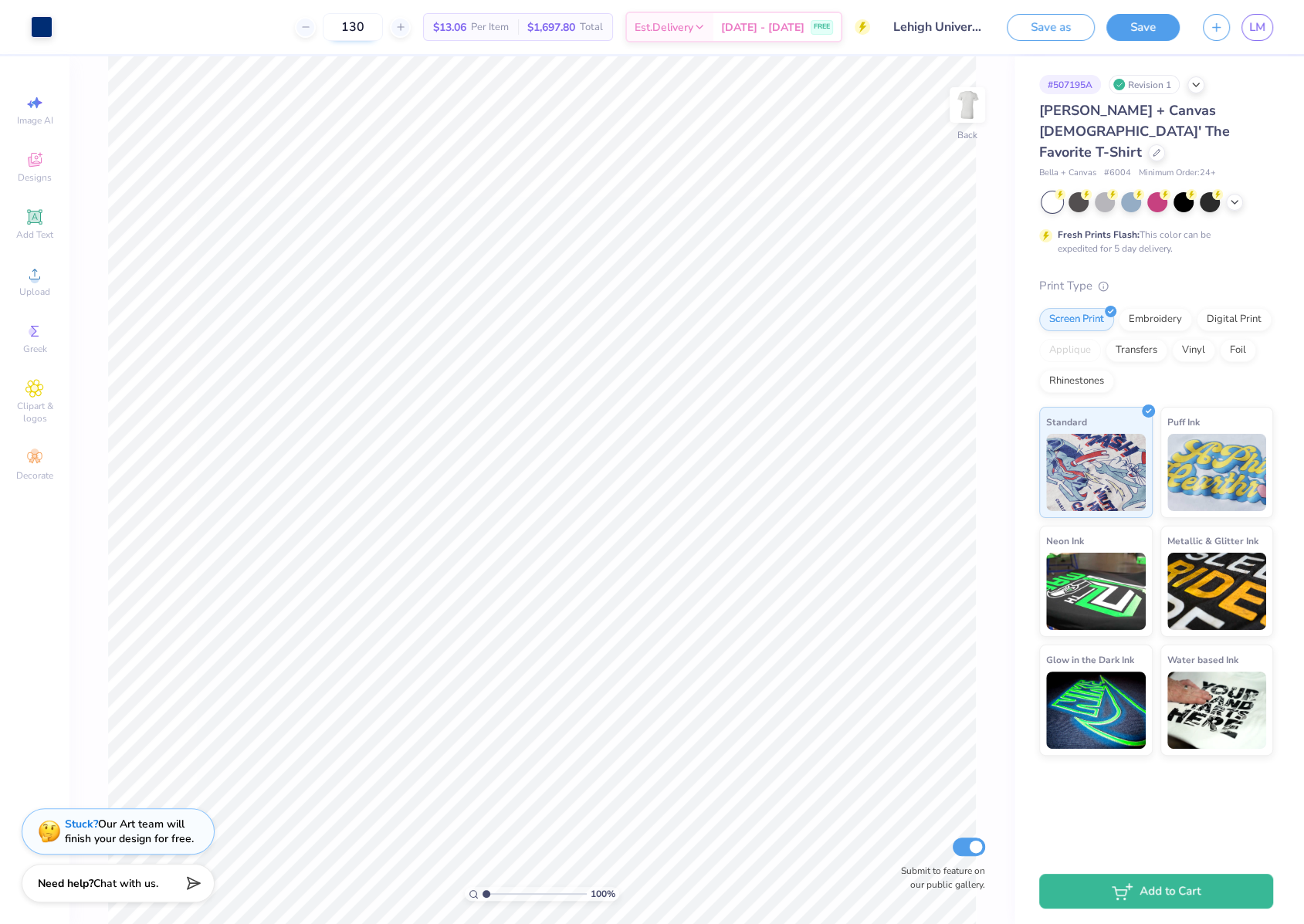
click at [383, 33] on input "130" at bounding box center [353, 26] width 61 height 27
type input "95"
